Goal: Understand process/instructions: Learn how to perform a task or action

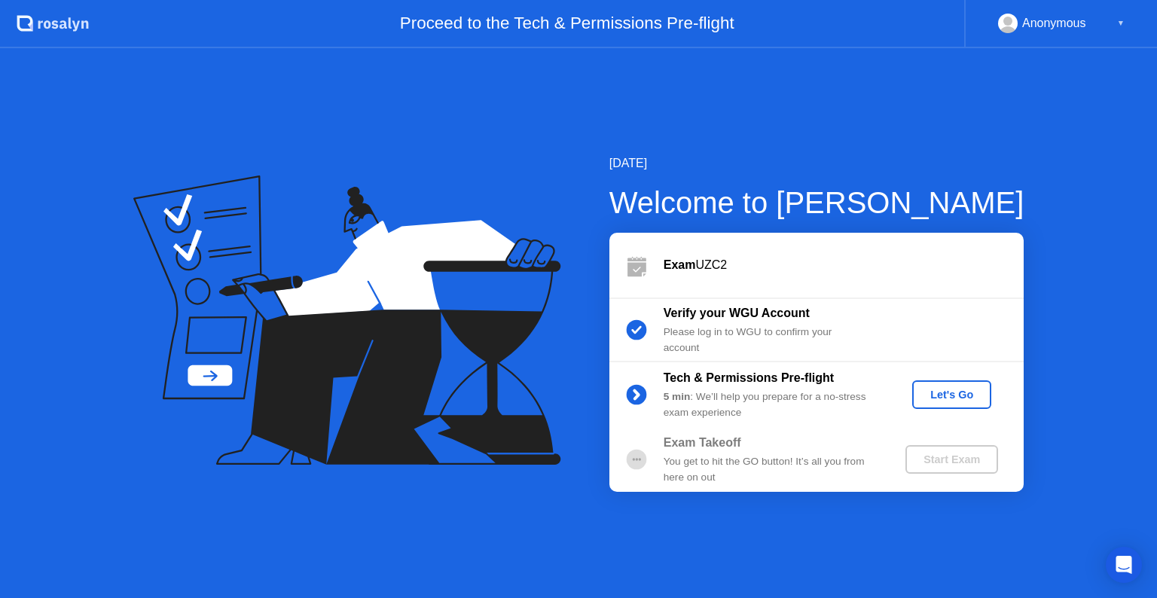
click at [955, 390] on div "Let's Go" at bounding box center [951, 395] width 67 height 12
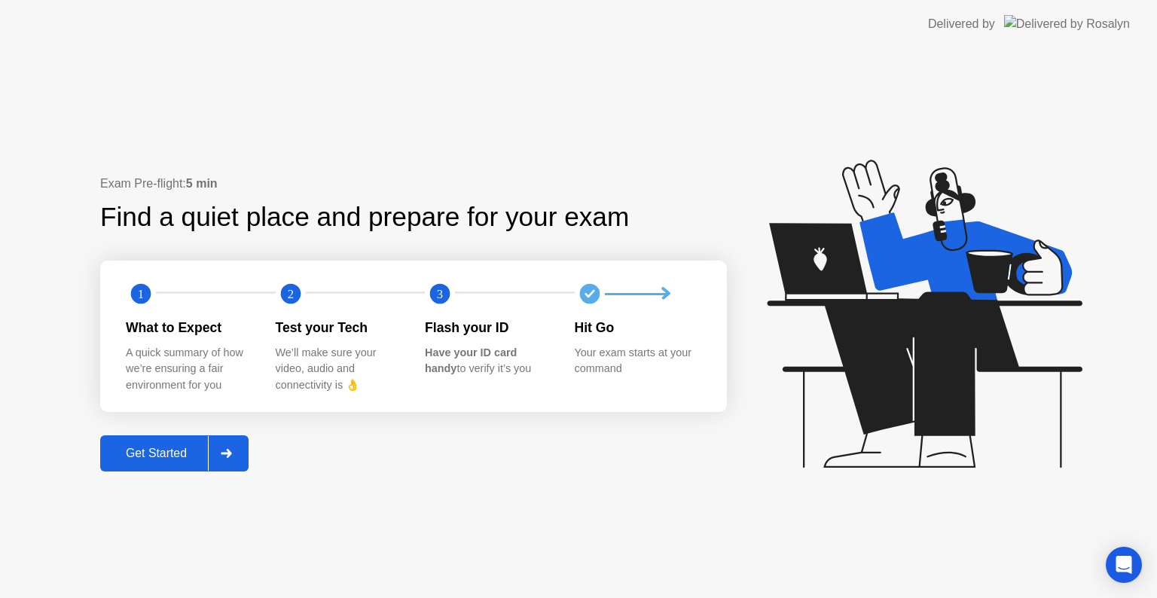
click at [221, 453] on div at bounding box center [226, 453] width 36 height 35
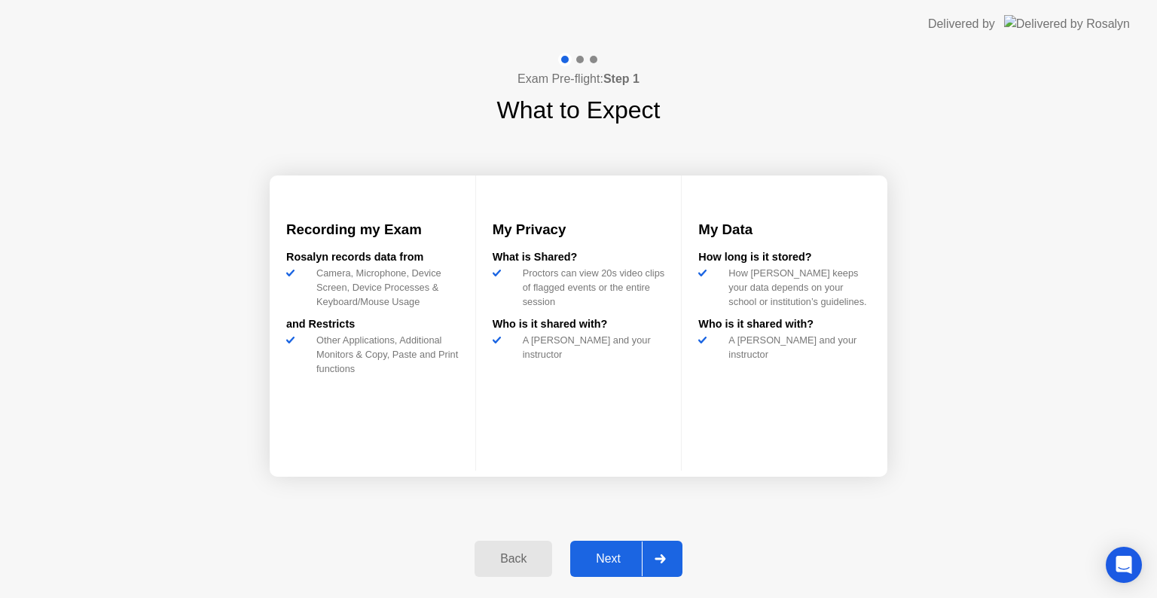
click at [662, 555] on icon at bounding box center [660, 559] width 11 height 9
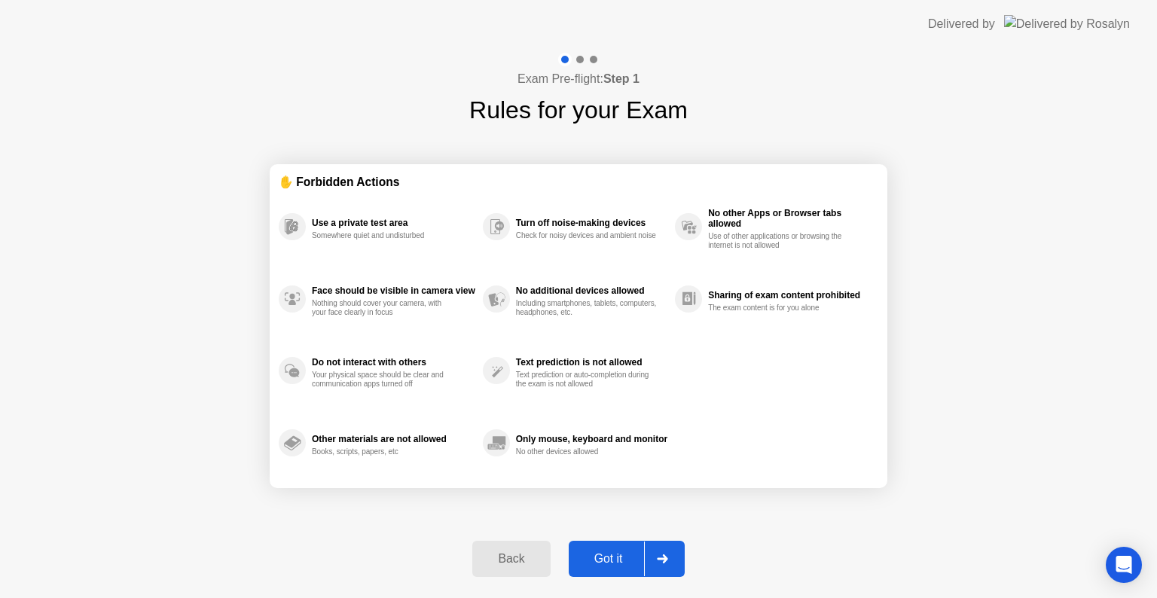
click at [662, 555] on icon at bounding box center [662, 559] width 11 height 9
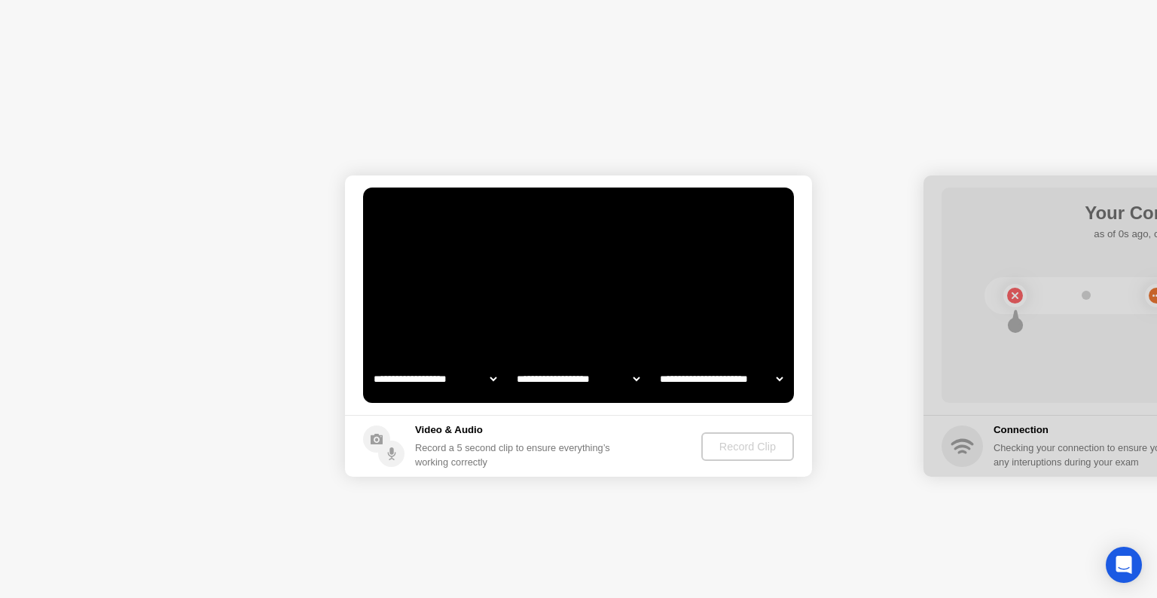
select select "**********"
select select "*******"
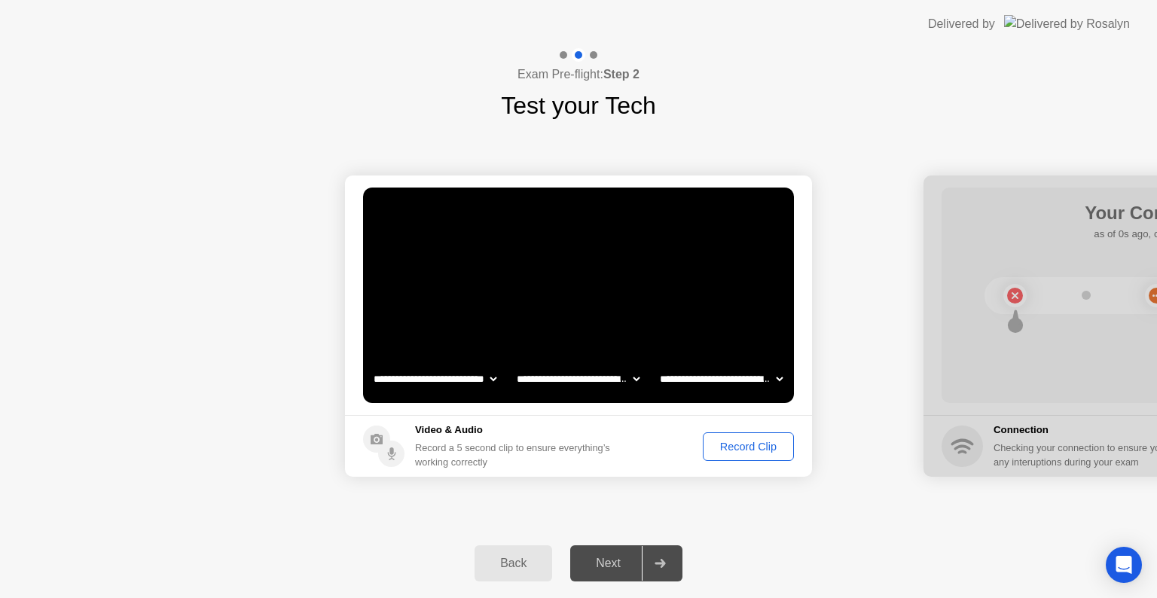
click at [662, 555] on div at bounding box center [660, 563] width 36 height 35
click at [731, 441] on div "Record Clip" at bounding box center [748, 447] width 81 height 12
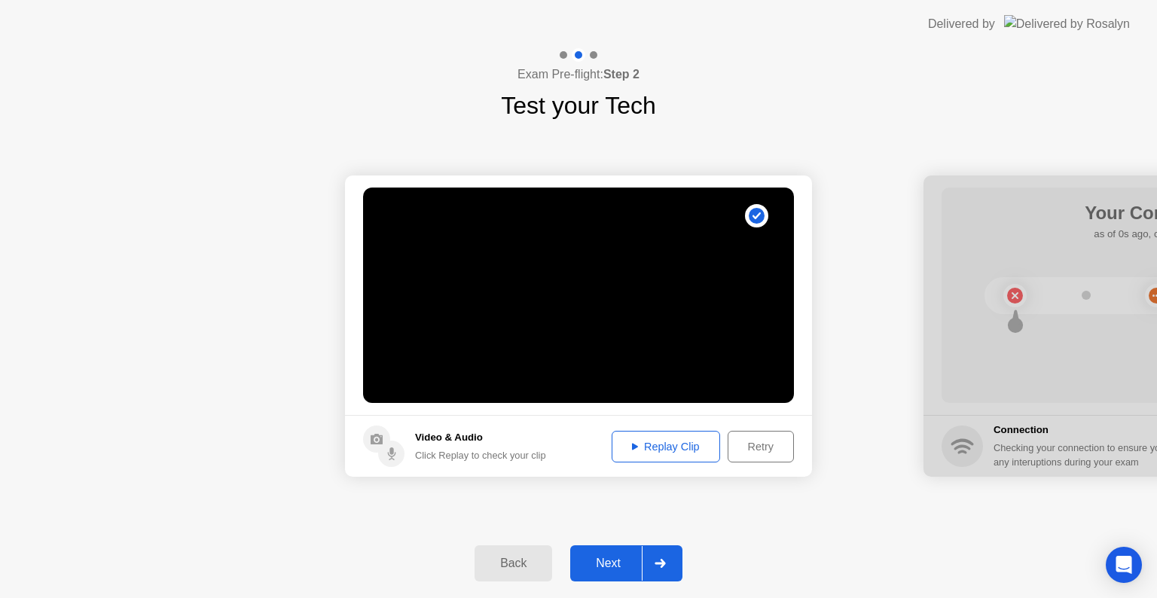
click at [666, 564] on icon at bounding box center [660, 563] width 11 height 9
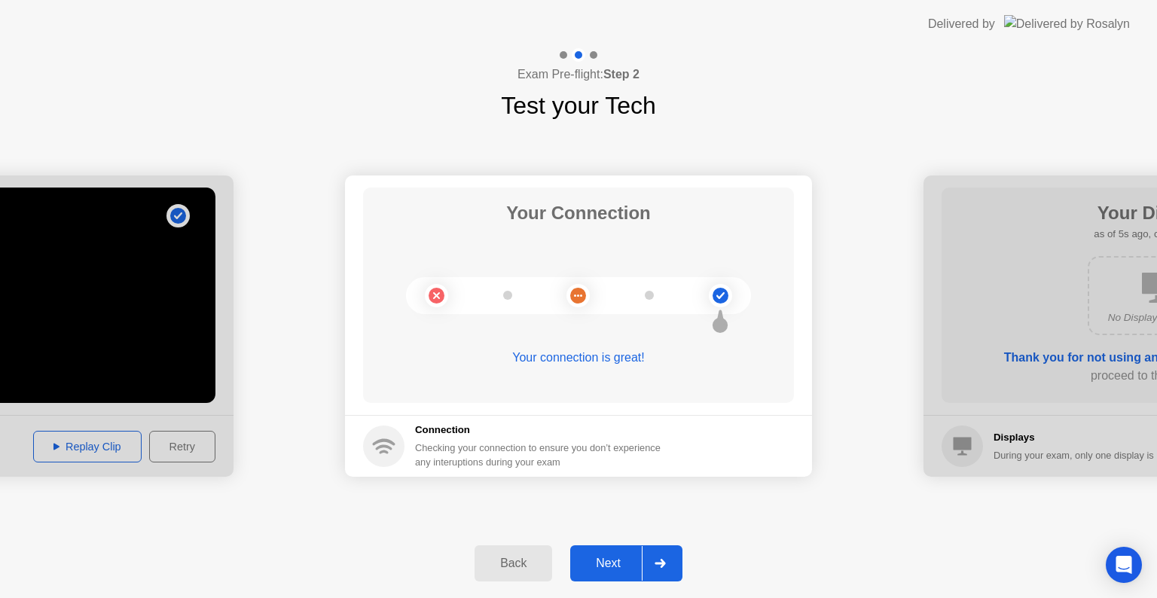
click at [666, 555] on div at bounding box center [660, 563] width 36 height 35
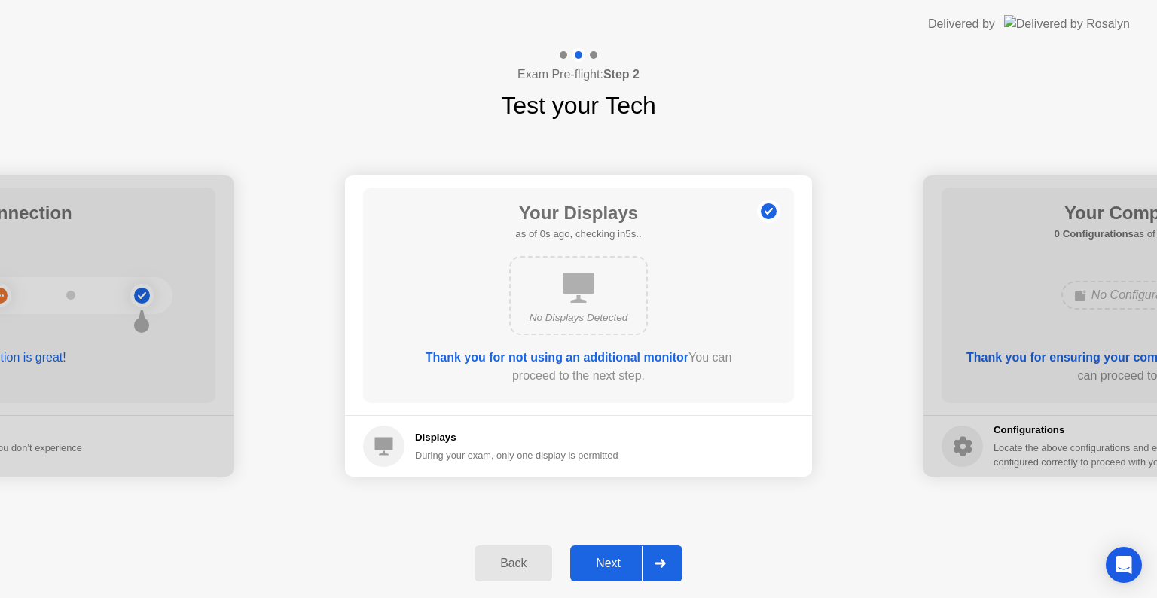
click at [666, 555] on div at bounding box center [660, 563] width 36 height 35
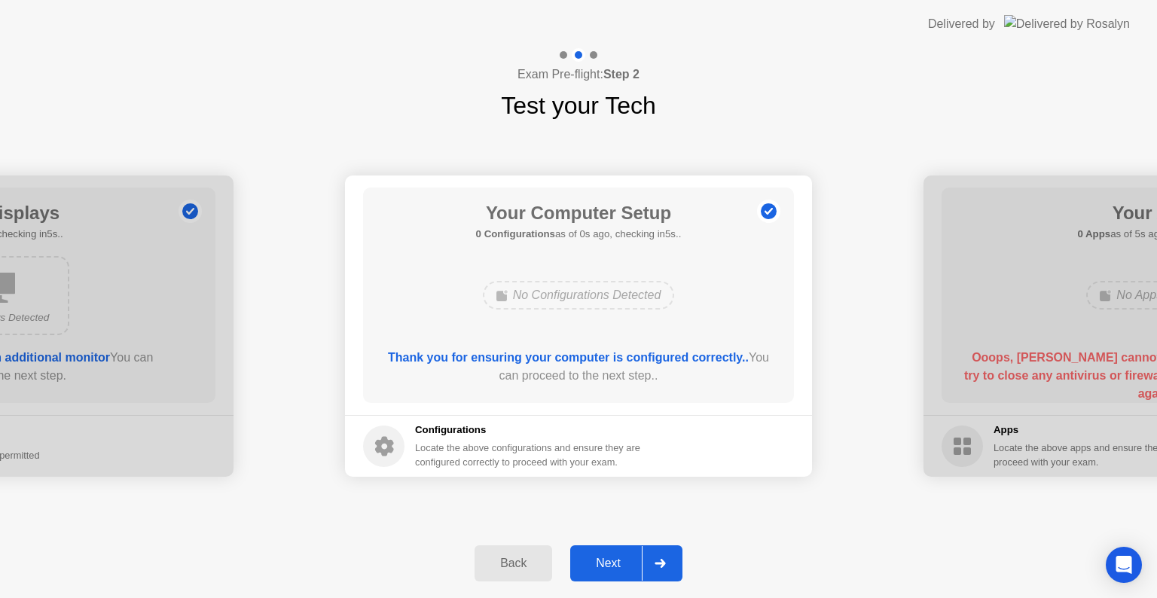
click at [666, 555] on div at bounding box center [660, 563] width 36 height 35
